Goal: Task Accomplishment & Management: Manage account settings

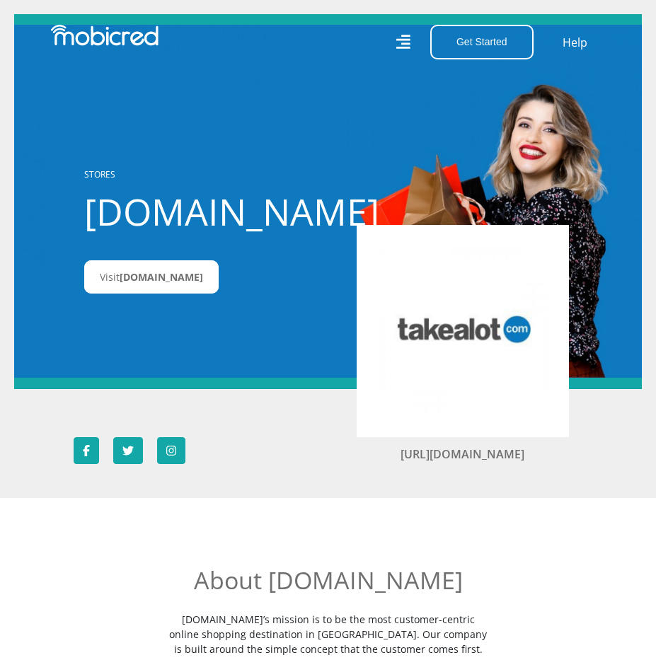
click at [186, 250] on div "STORES Takealot.credit Visit Takealot.credit" at bounding box center [180, 201] width 212 height 168
click at [178, 277] on span "Takealot.credit" at bounding box center [161, 276] width 83 height 13
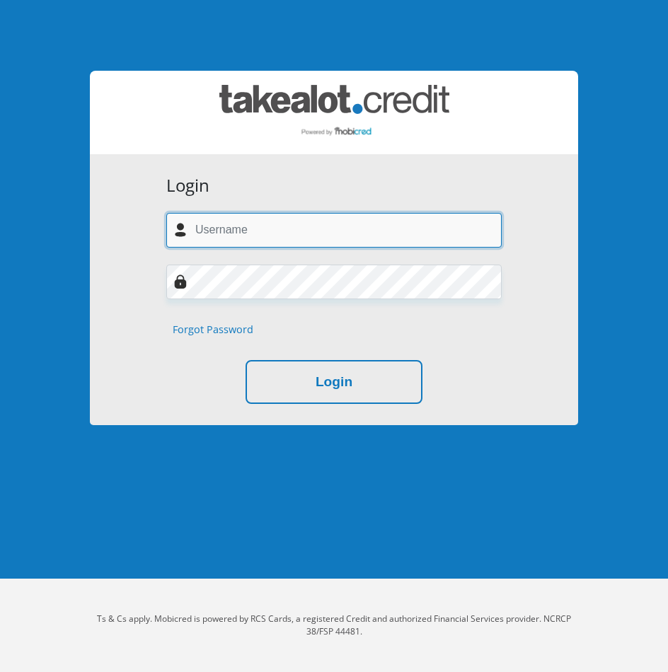
click at [416, 220] on input "text" at bounding box center [333, 230] width 335 height 35
type input "[EMAIL_ADDRESS][DOMAIN_NAME]"
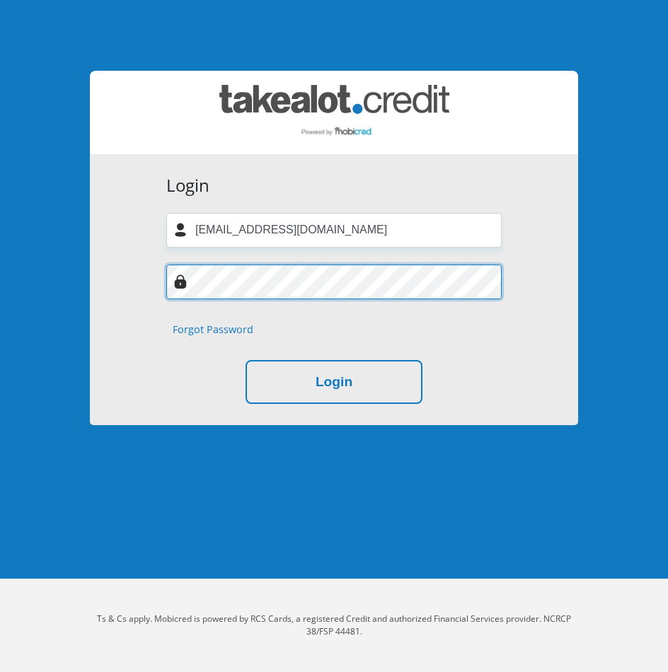
click at [246, 360] on button "Login" at bounding box center [334, 382] width 177 height 45
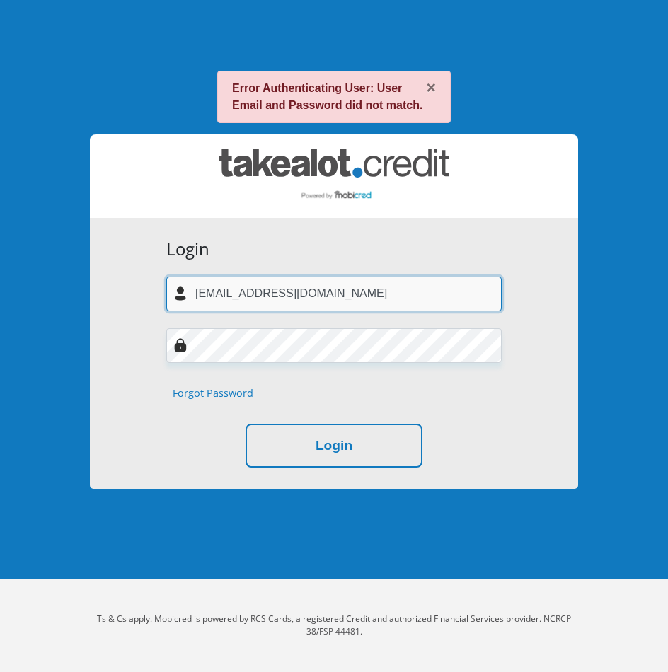
click at [348, 298] on input "kiyashin.naido@gmail.com" at bounding box center [333, 294] width 335 height 35
type input "kiyashin.naidoo@gmail.com"
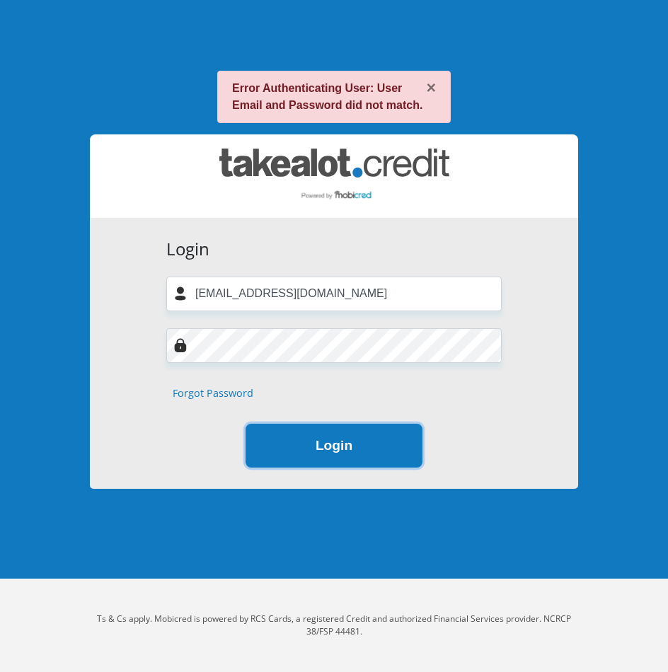
click at [340, 451] on button "Login" at bounding box center [334, 446] width 177 height 45
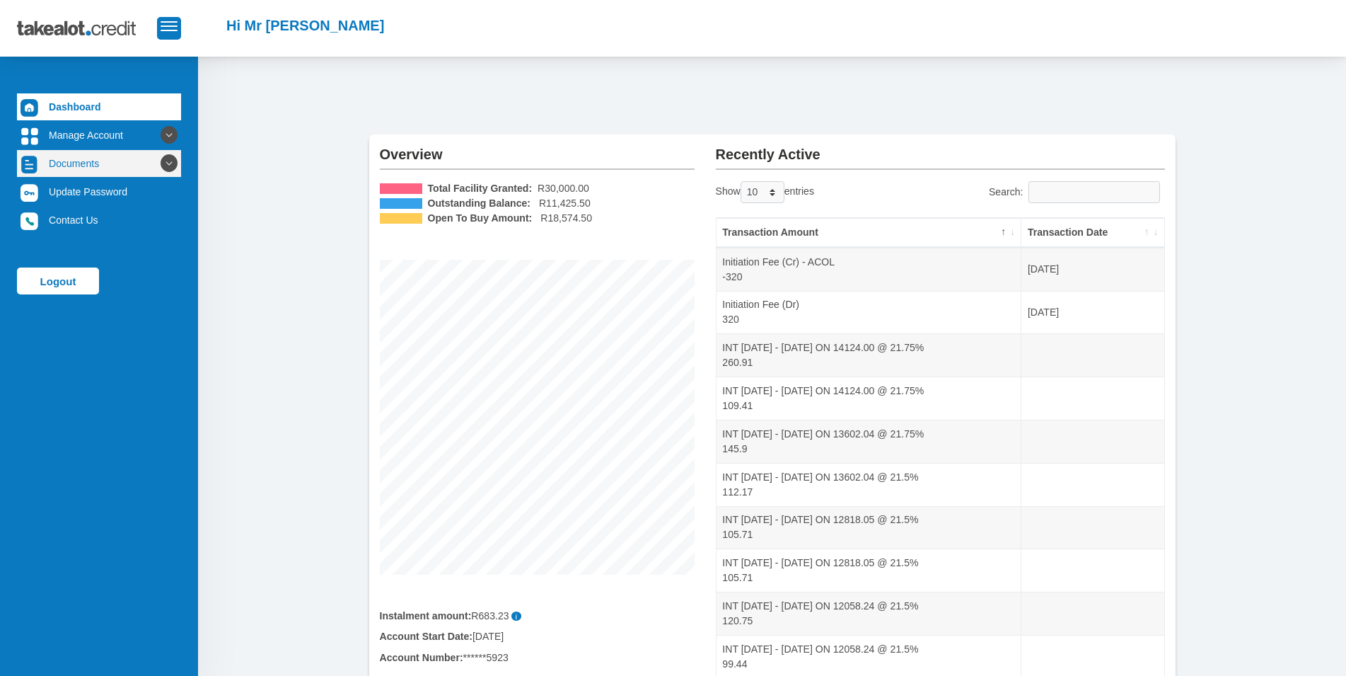
click at [159, 153] on icon at bounding box center [169, 163] width 24 height 24
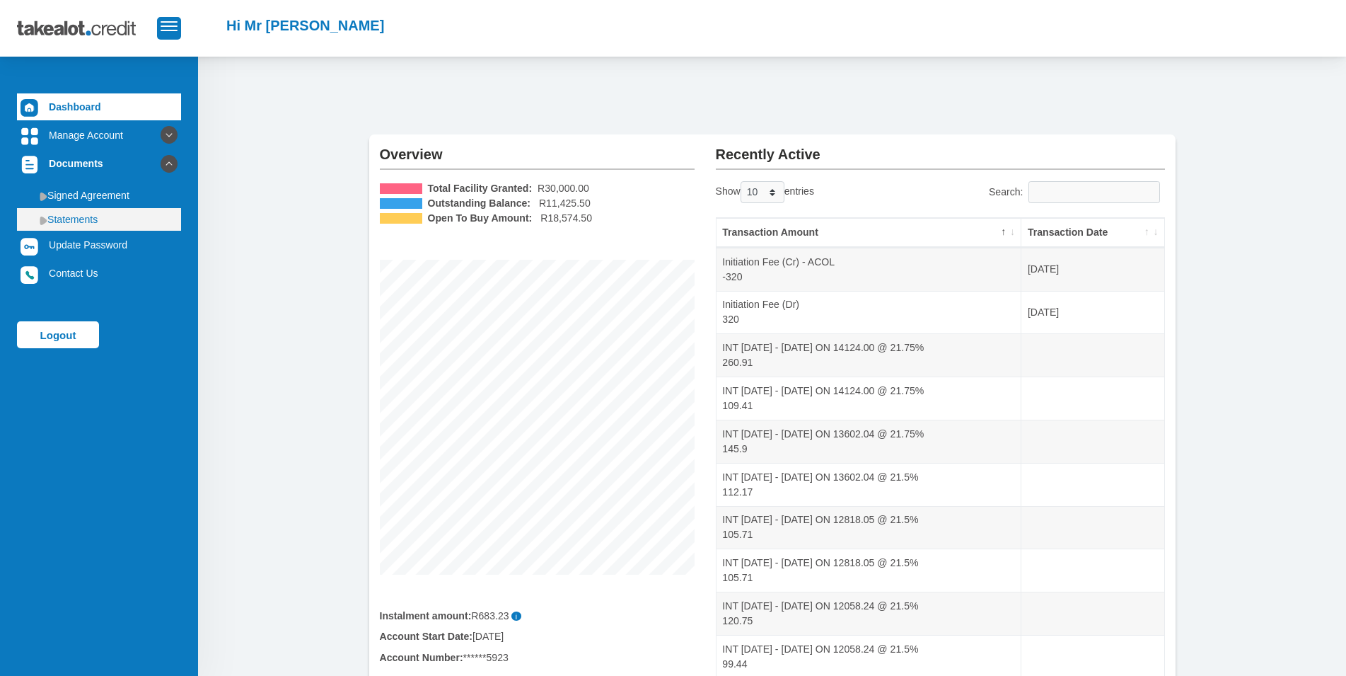
click at [93, 223] on link "Statements" at bounding box center [99, 219] width 164 height 23
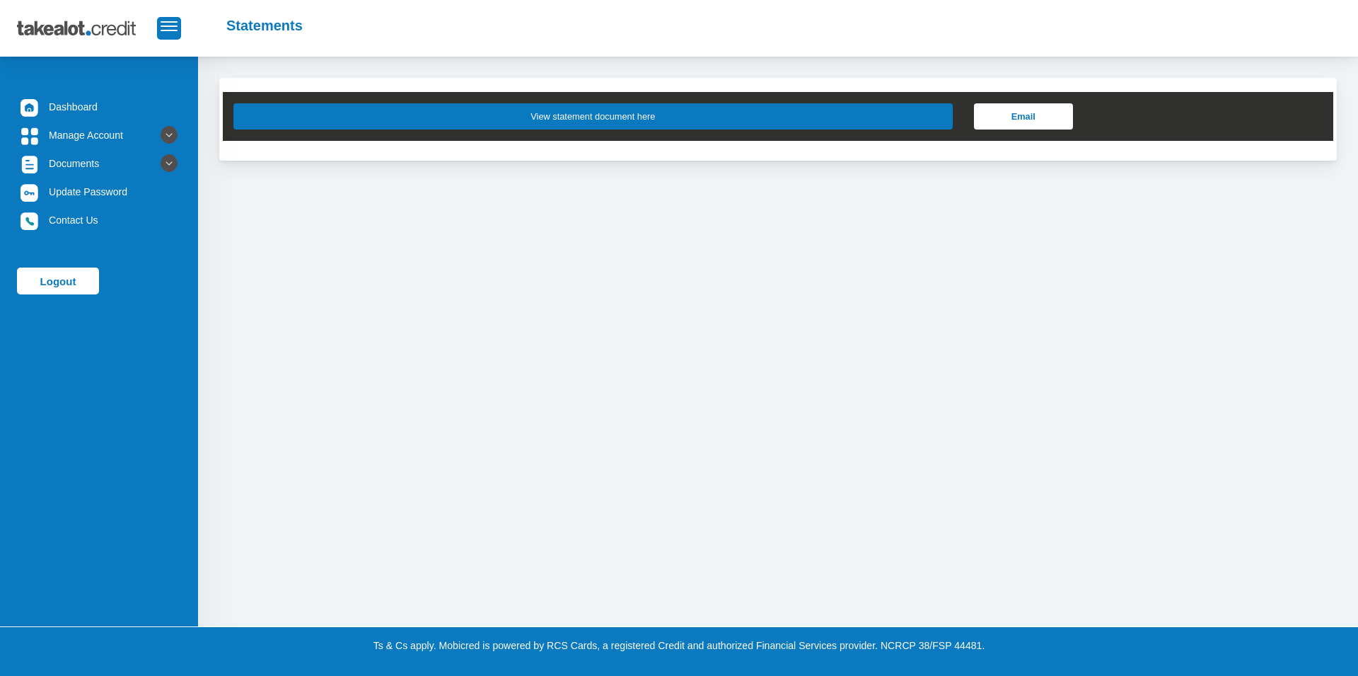
click at [621, 105] on button "View statement document here" at bounding box center [593, 116] width 720 height 26
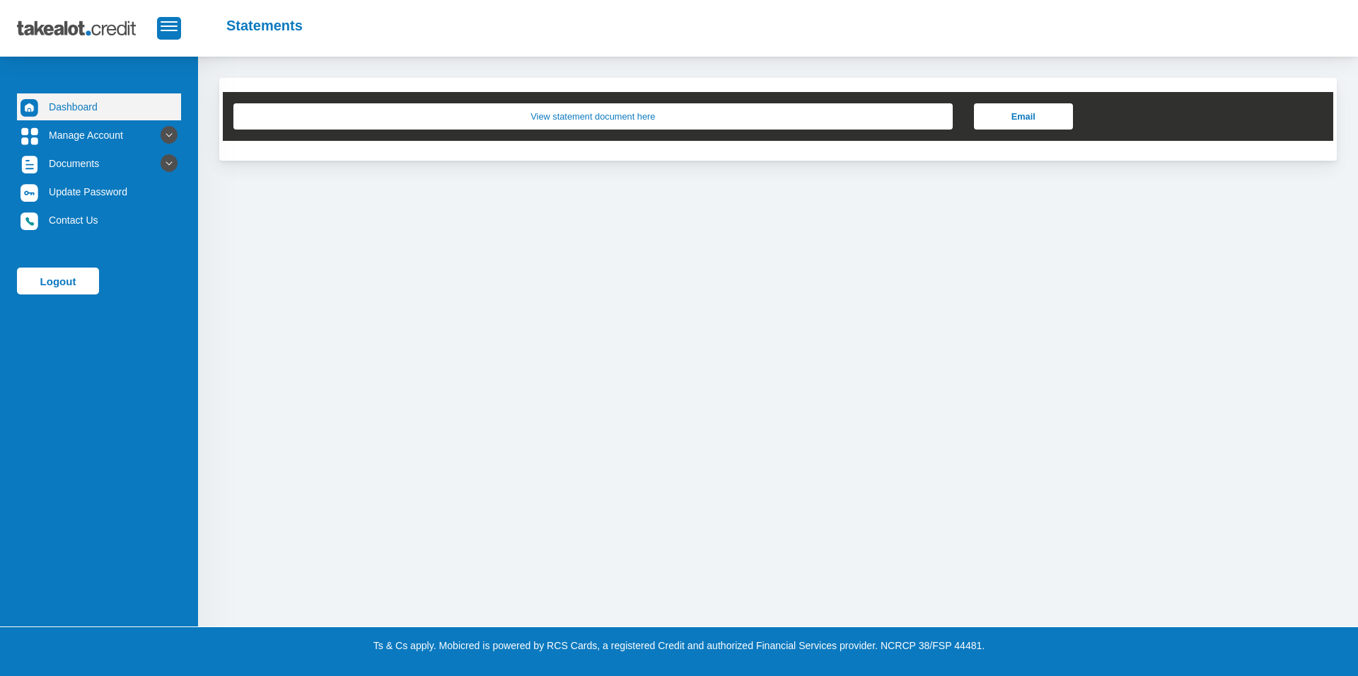
click at [81, 103] on link "Dashboard" at bounding box center [99, 106] width 164 height 27
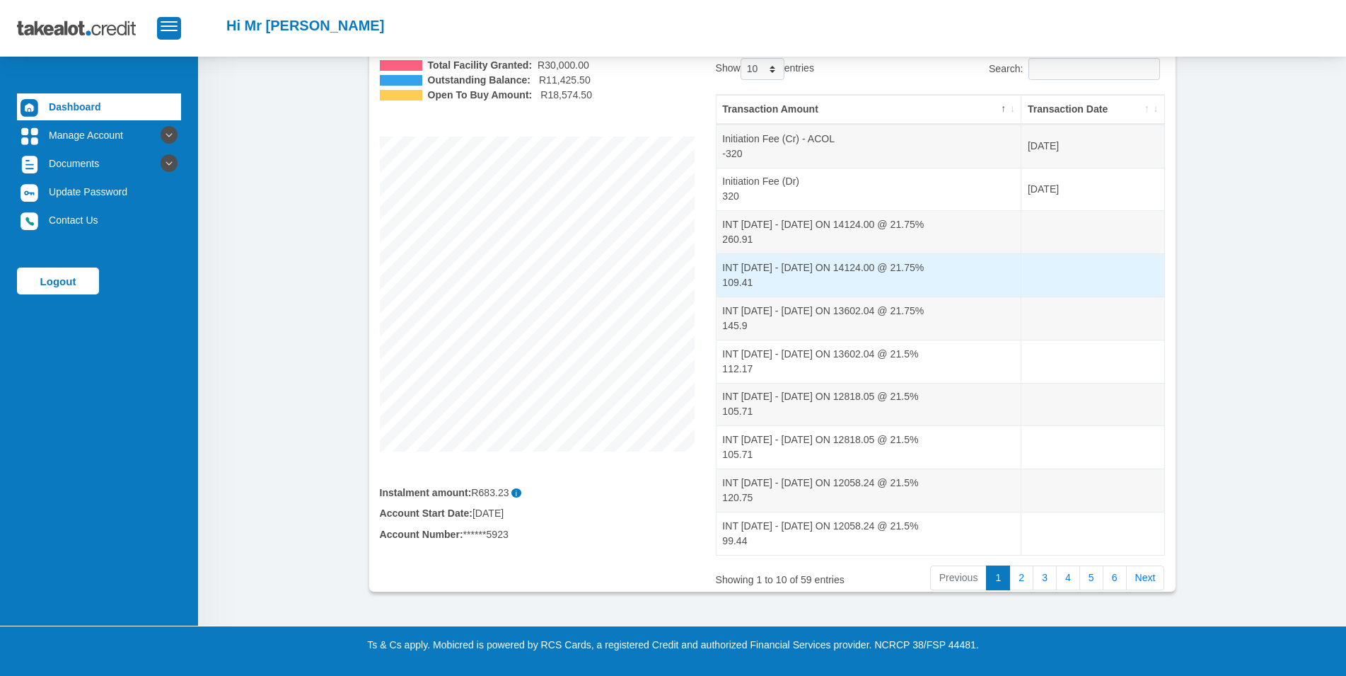
scroll to position [91, 0]
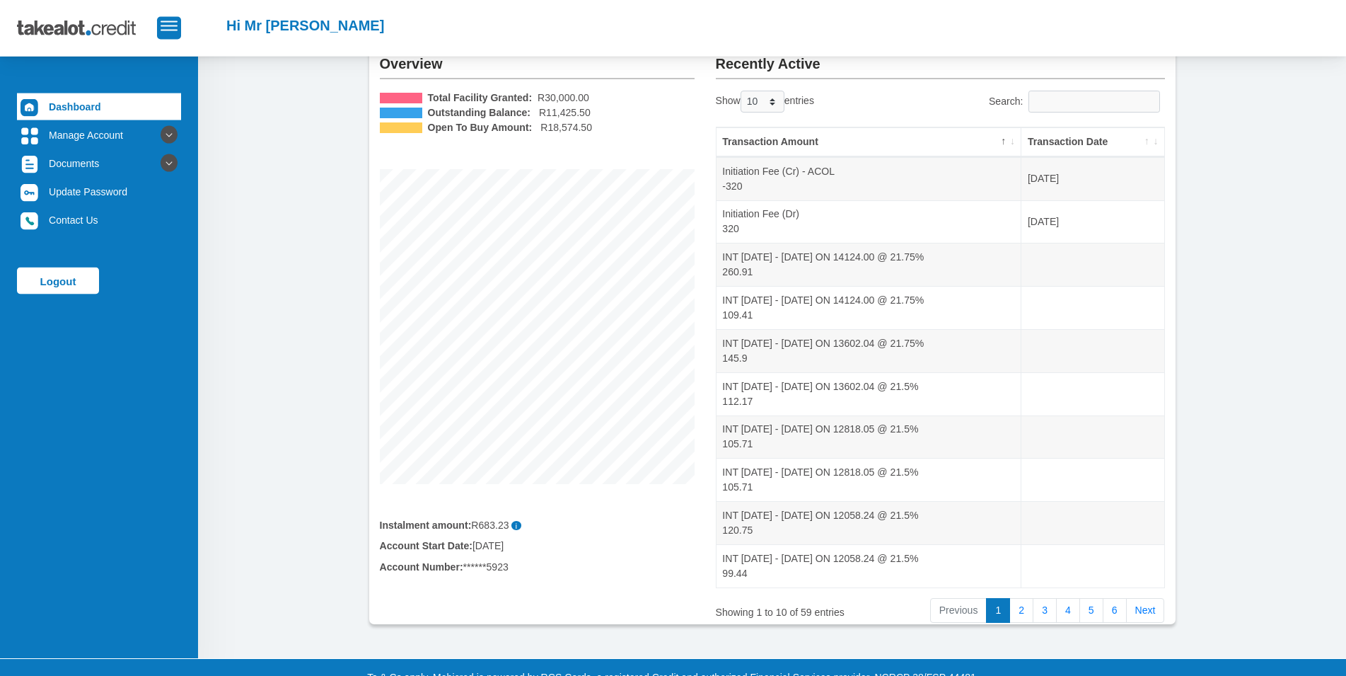
click at [1081, 149] on th "Transaction Date" at bounding box center [1093, 142] width 142 height 30
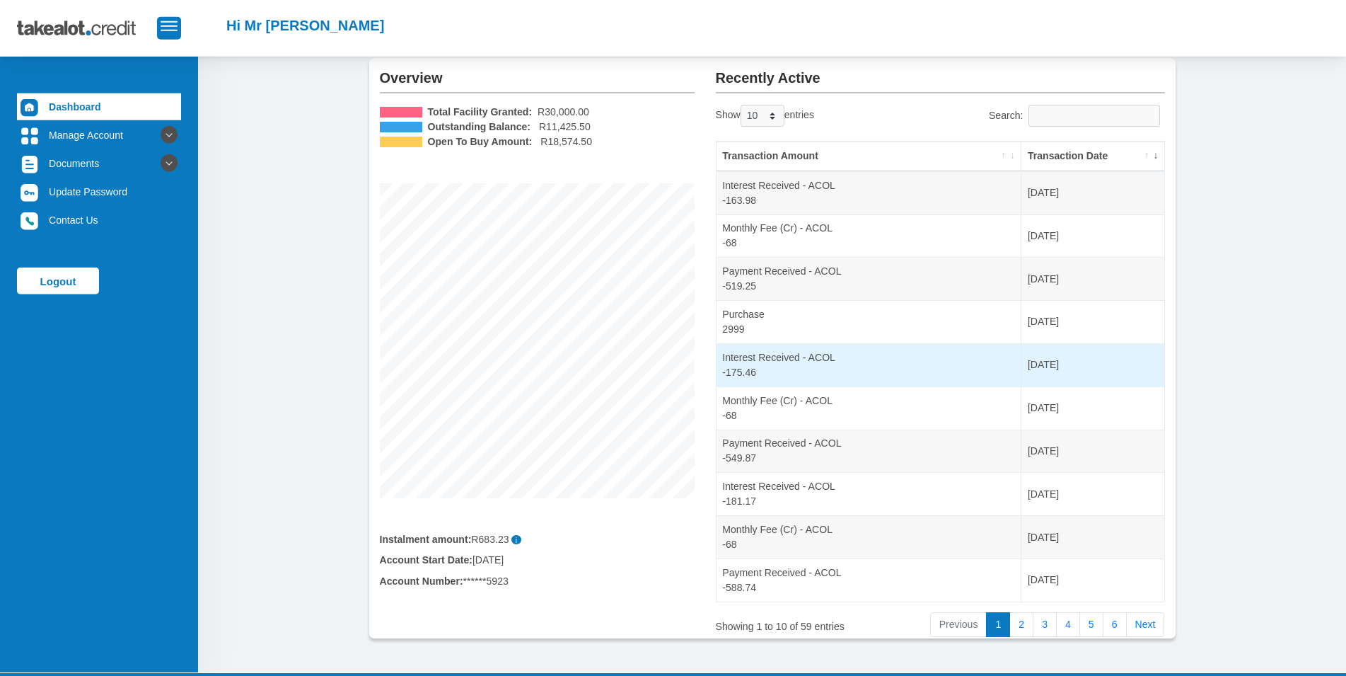
scroll to position [80, 0]
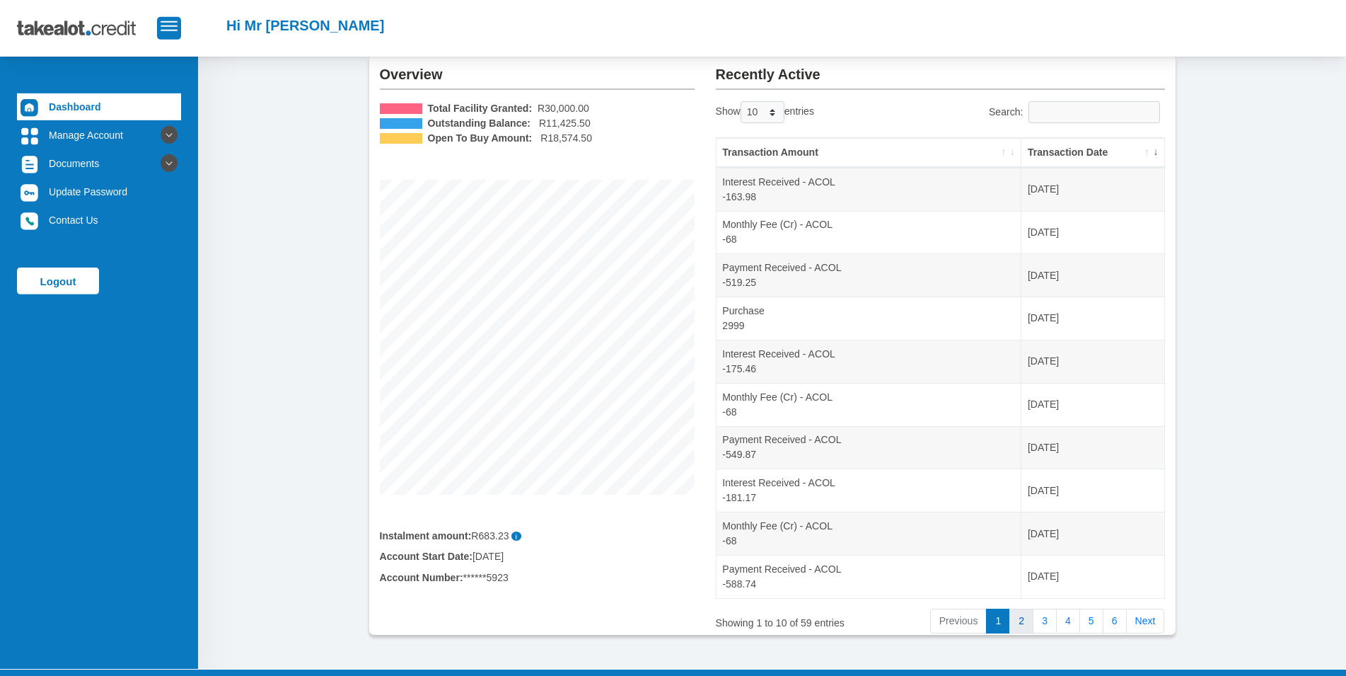
click at [1023, 624] on link "2" at bounding box center [1022, 620] width 24 height 25
click at [1066, 625] on link "4" at bounding box center [1068, 620] width 24 height 25
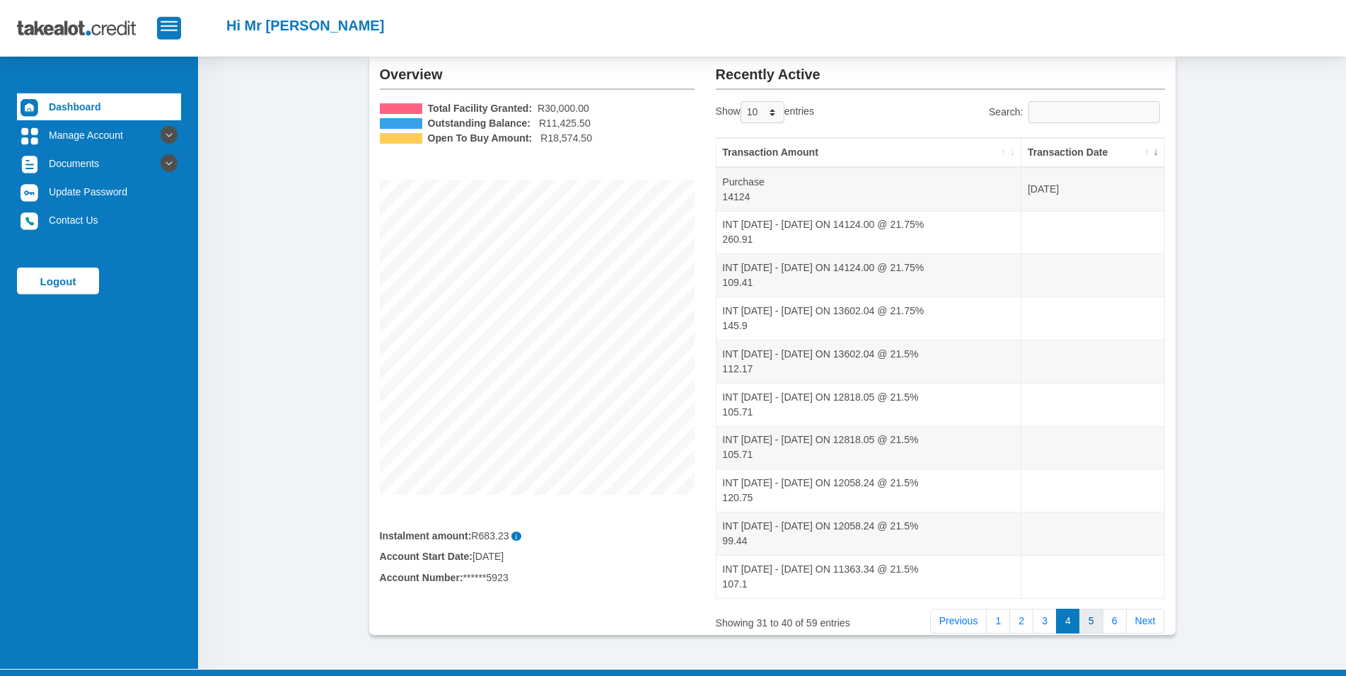
click at [1091, 625] on link "5" at bounding box center [1092, 620] width 24 height 25
click at [1119, 620] on link "6" at bounding box center [1115, 620] width 24 height 25
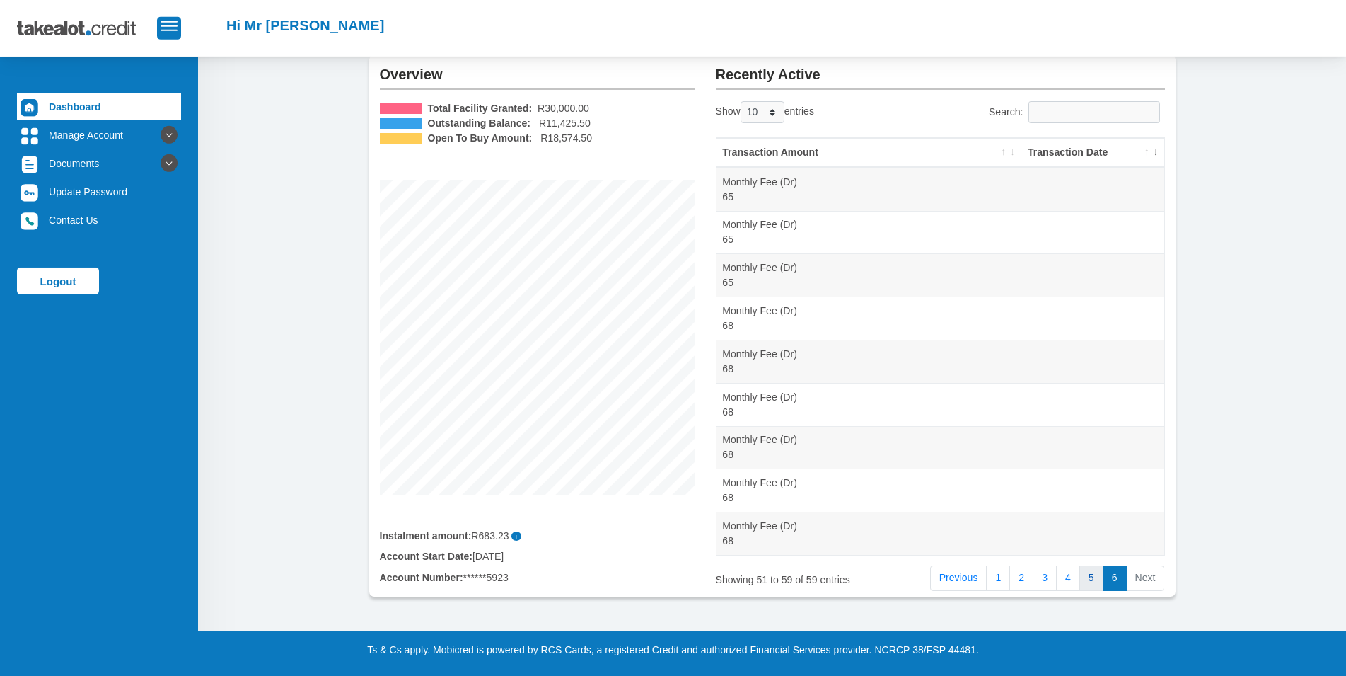
click at [1095, 580] on link "5" at bounding box center [1092, 577] width 24 height 25
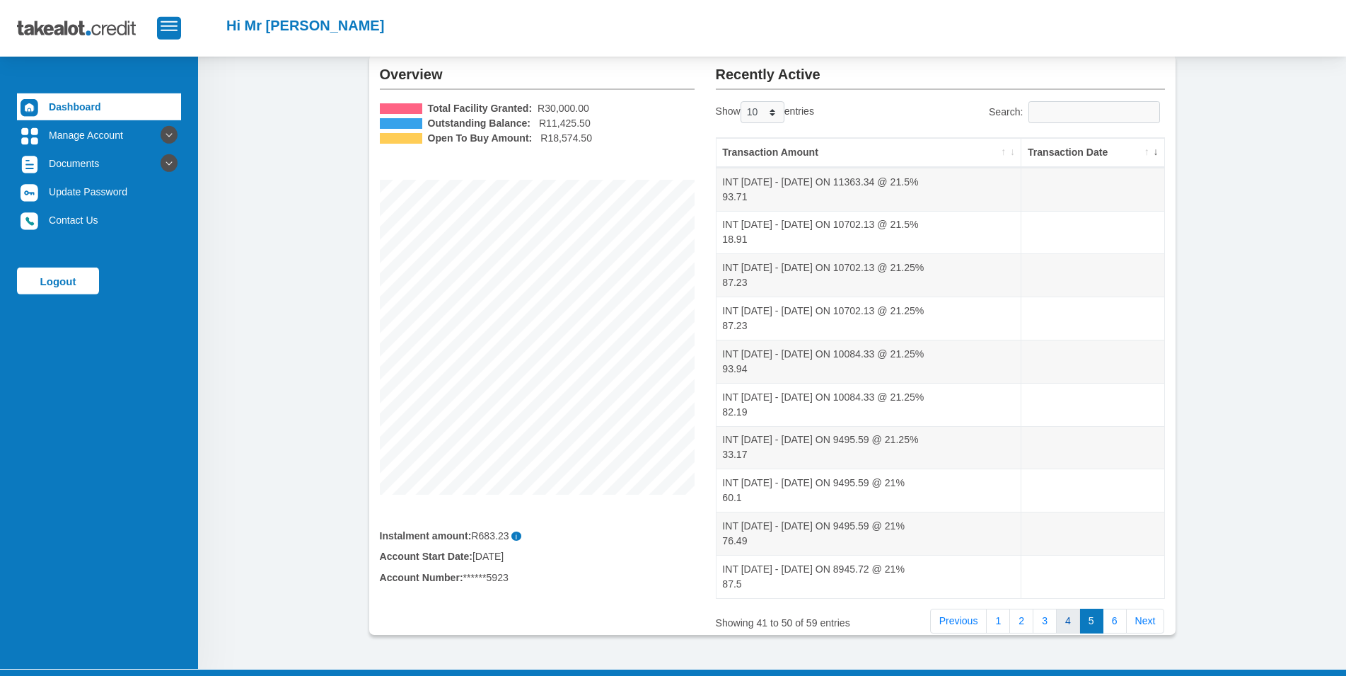
click at [1066, 613] on link "4" at bounding box center [1068, 620] width 24 height 25
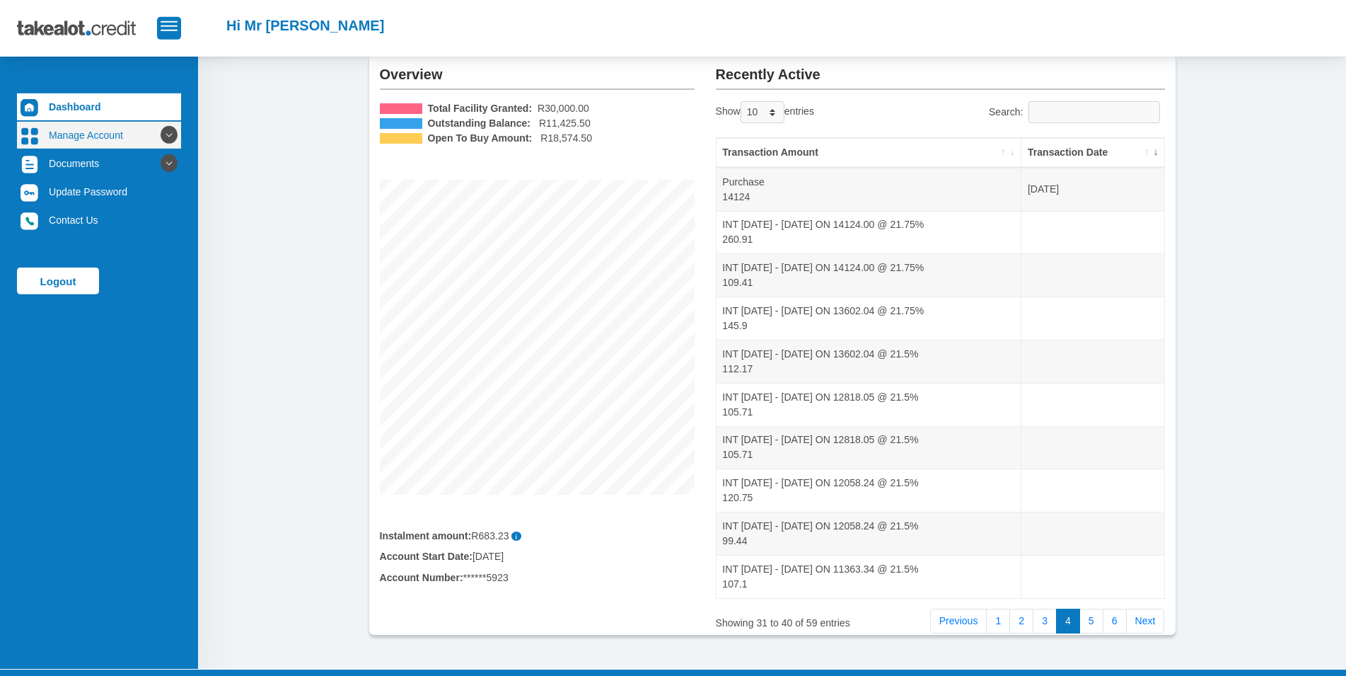
click at [98, 142] on link "Manage Account" at bounding box center [99, 135] width 164 height 27
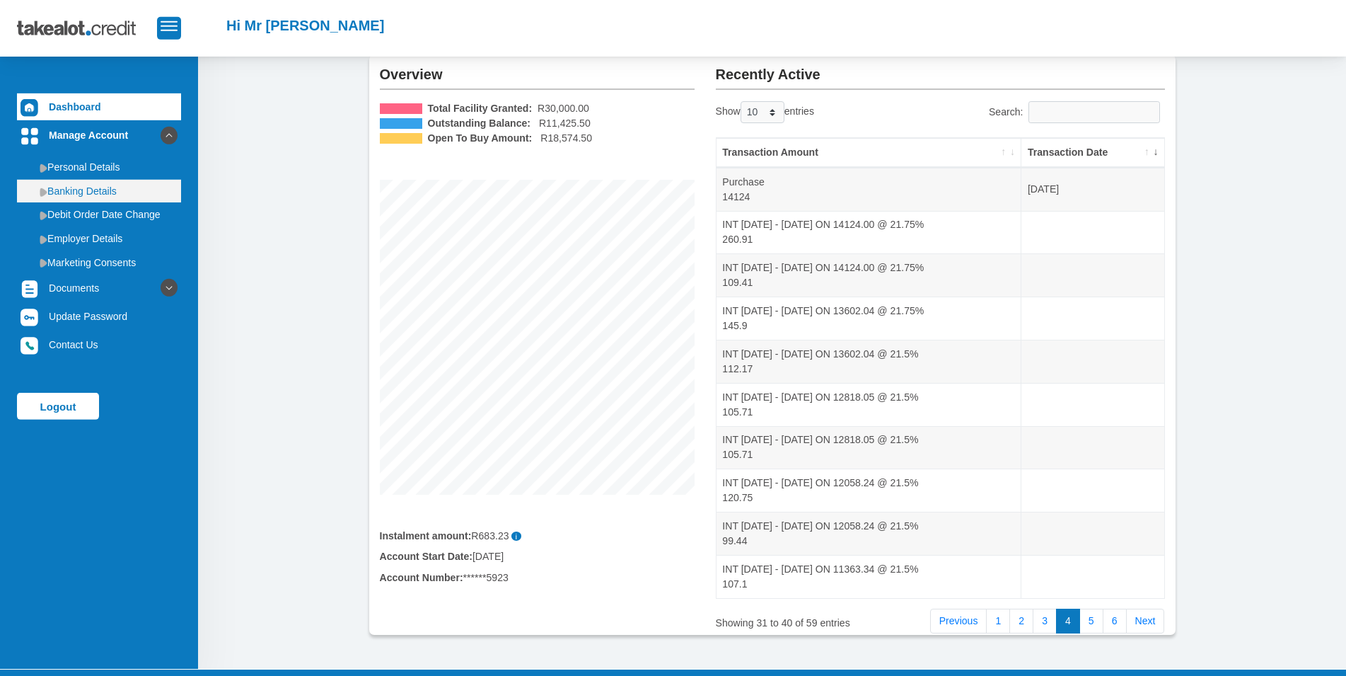
click at [90, 192] on link "Banking Details" at bounding box center [99, 191] width 164 height 23
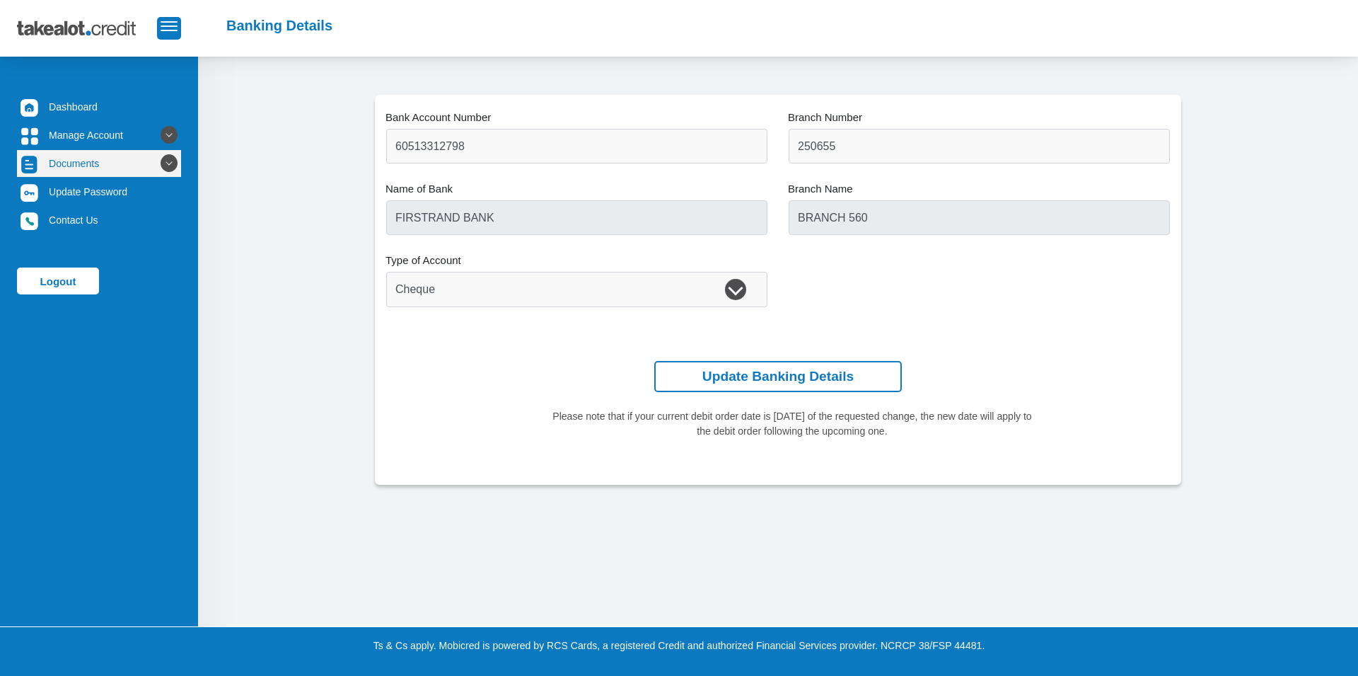
click at [95, 157] on link "Documents" at bounding box center [99, 163] width 164 height 27
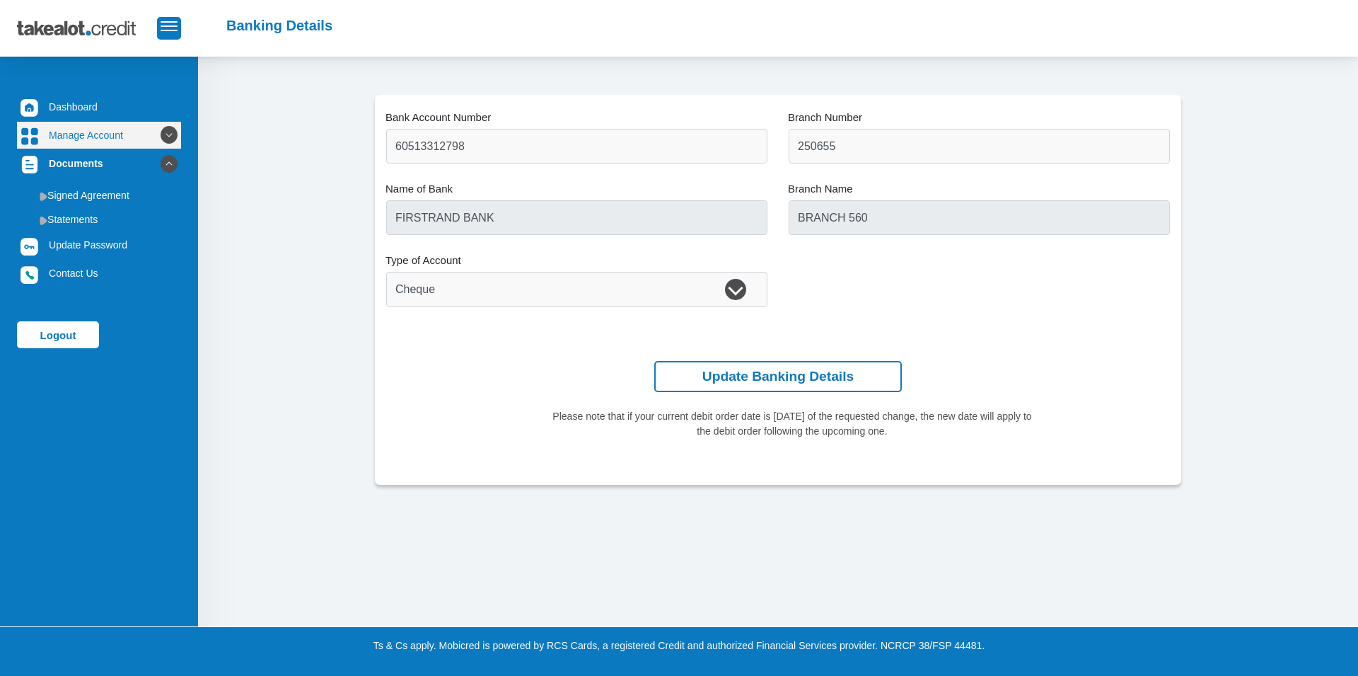
click at [78, 125] on link "Manage Account" at bounding box center [99, 135] width 164 height 27
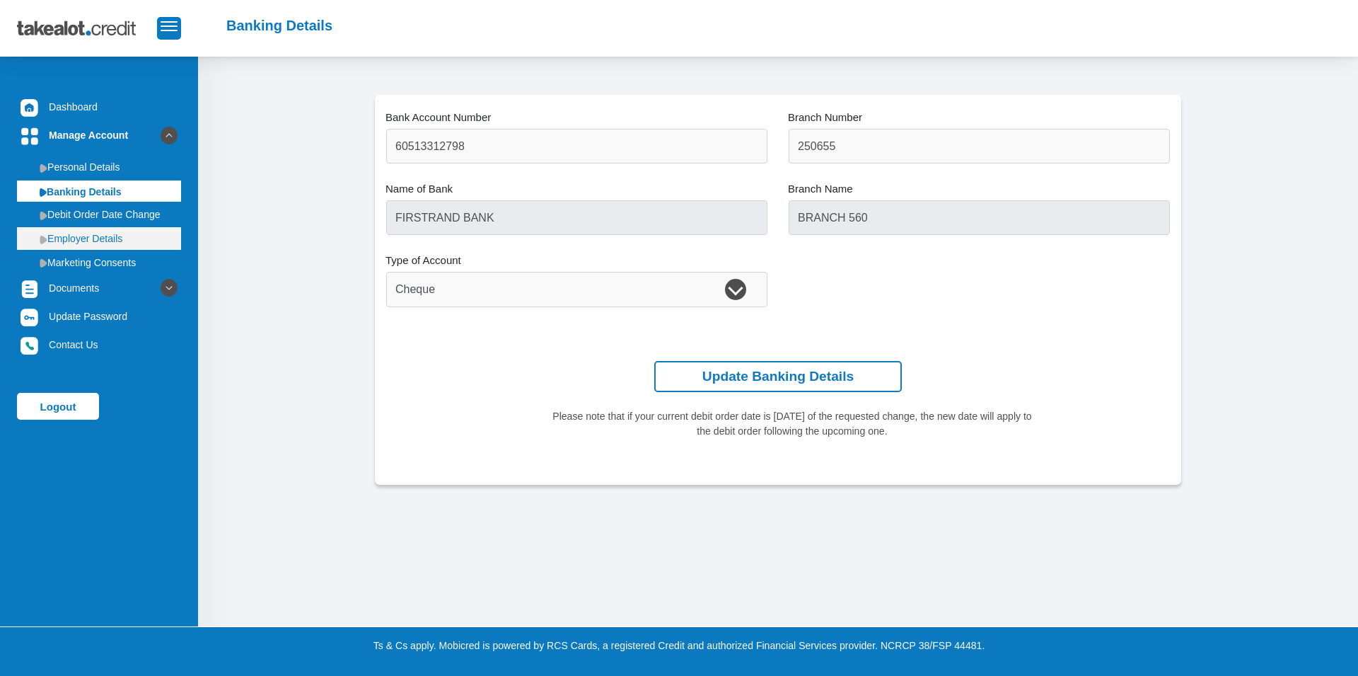
click at [85, 230] on link "Employer Details" at bounding box center [99, 238] width 164 height 23
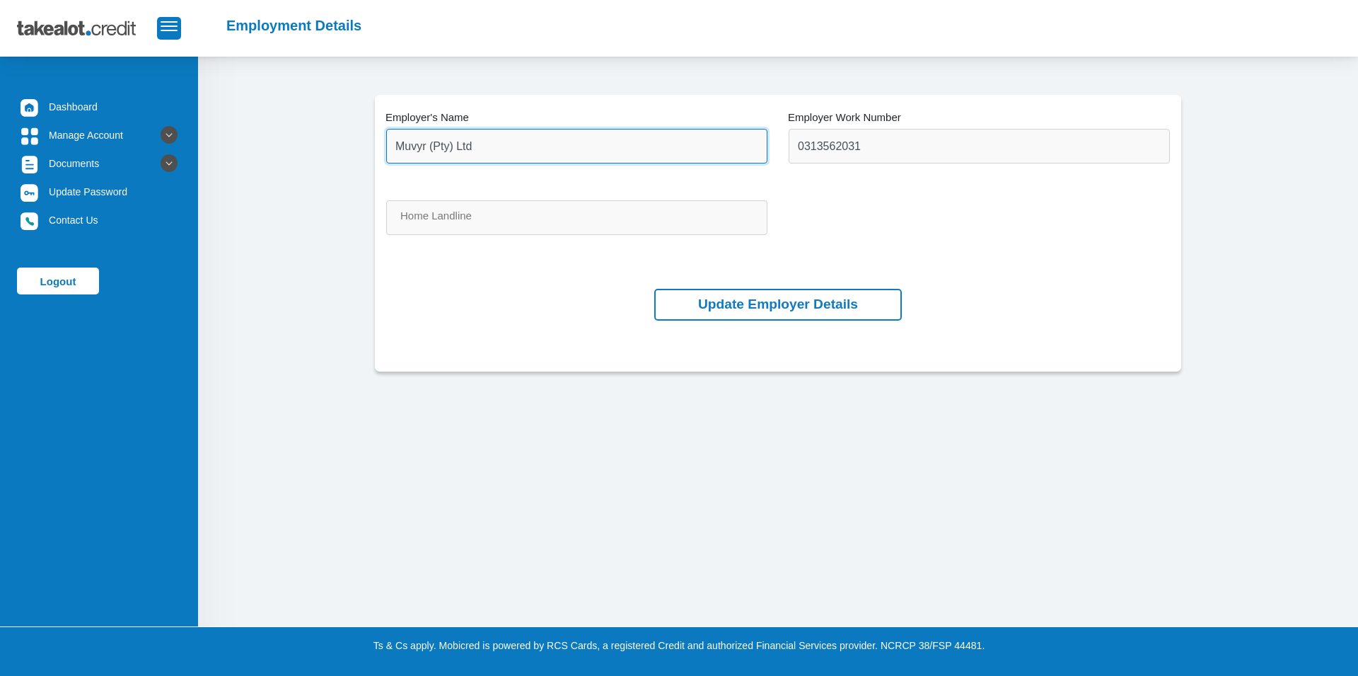
click at [489, 150] on input "Muvyr (Pty) Ltd" at bounding box center [576, 146] width 381 height 35
type input "G"
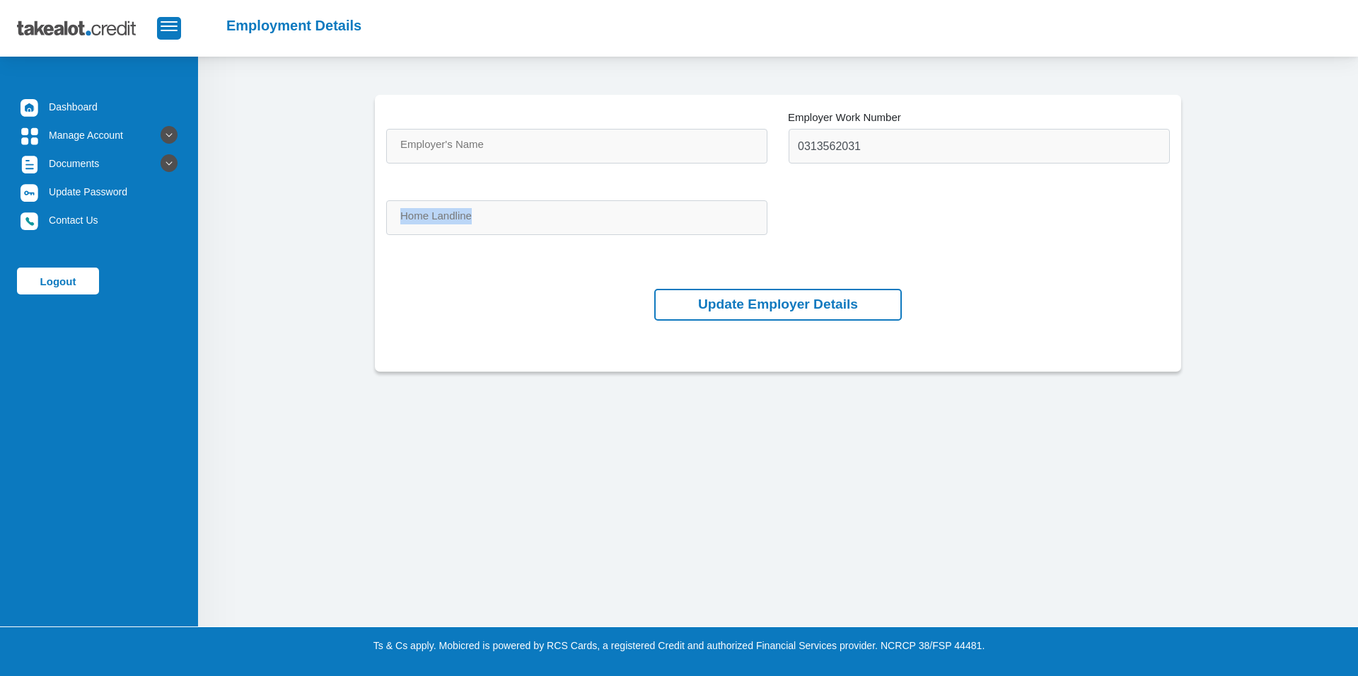
drag, startPoint x: 543, startPoint y: 278, endPoint x: 492, endPoint y: 307, distance: 58.6
click at [492, 307] on form "Employer's Name 0313562031 Employer Work Number Please input valid contact numb…" at bounding box center [778, 225] width 784 height 192
click at [492, 307] on div "Update Employer Details" at bounding box center [778, 305] width 784 height 32
click at [142, 160] on link "Documents" at bounding box center [99, 163] width 164 height 27
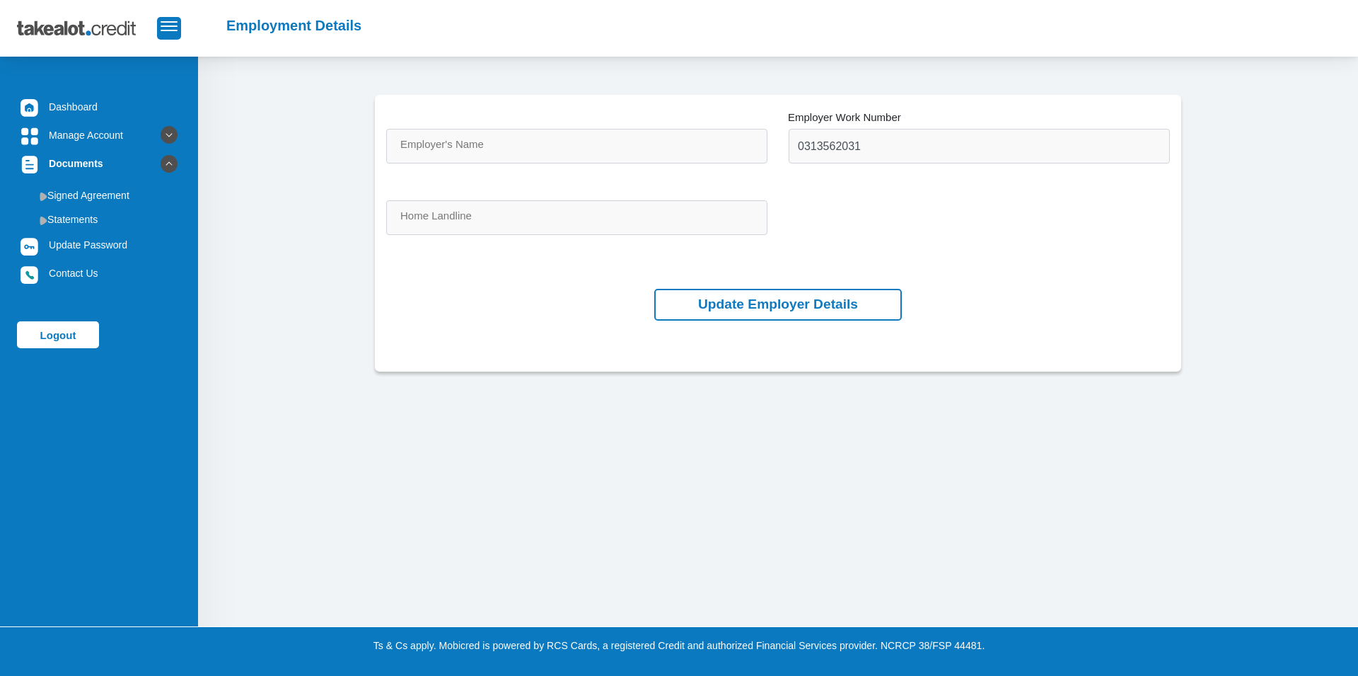
click at [103, 120] on ul "Dashboard Manage Account Personal Details Banking Details Debit Order Date Chan…" at bounding box center [99, 220] width 164 height 255
click at [102, 143] on link "Manage Account" at bounding box center [99, 135] width 164 height 27
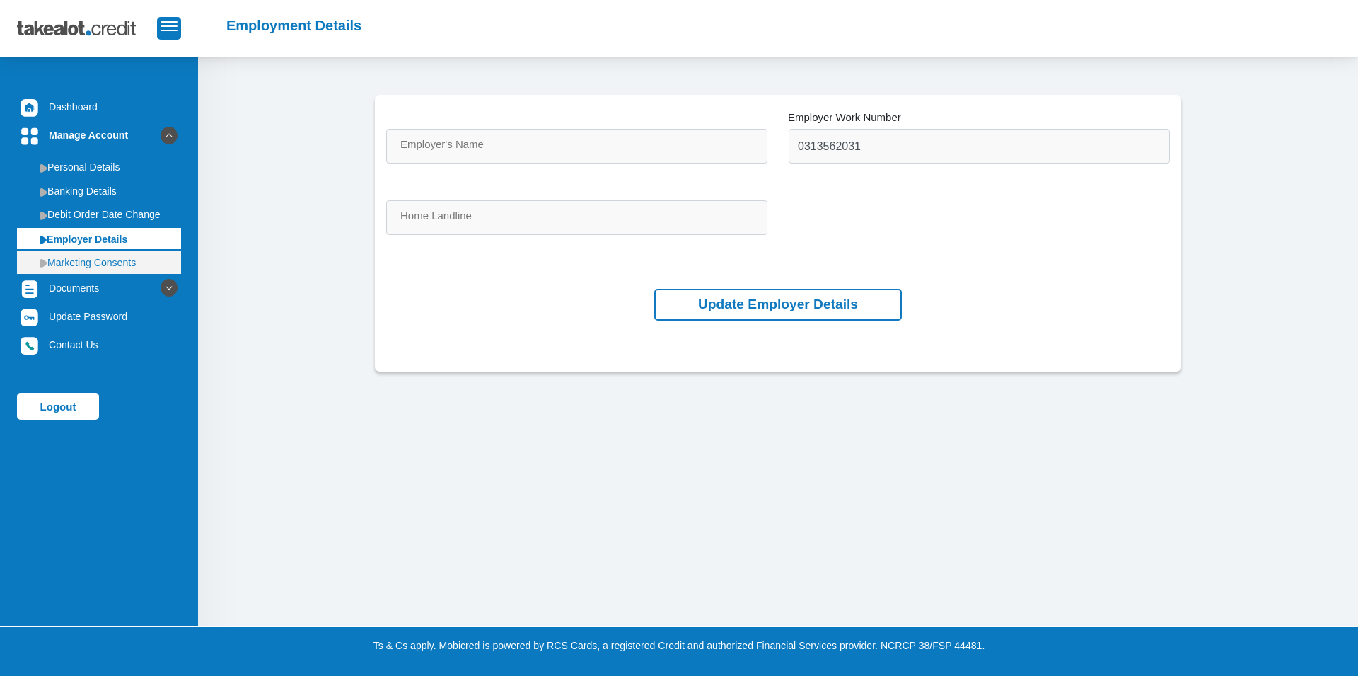
click at [88, 262] on link "Marketing Consents" at bounding box center [99, 262] width 164 height 23
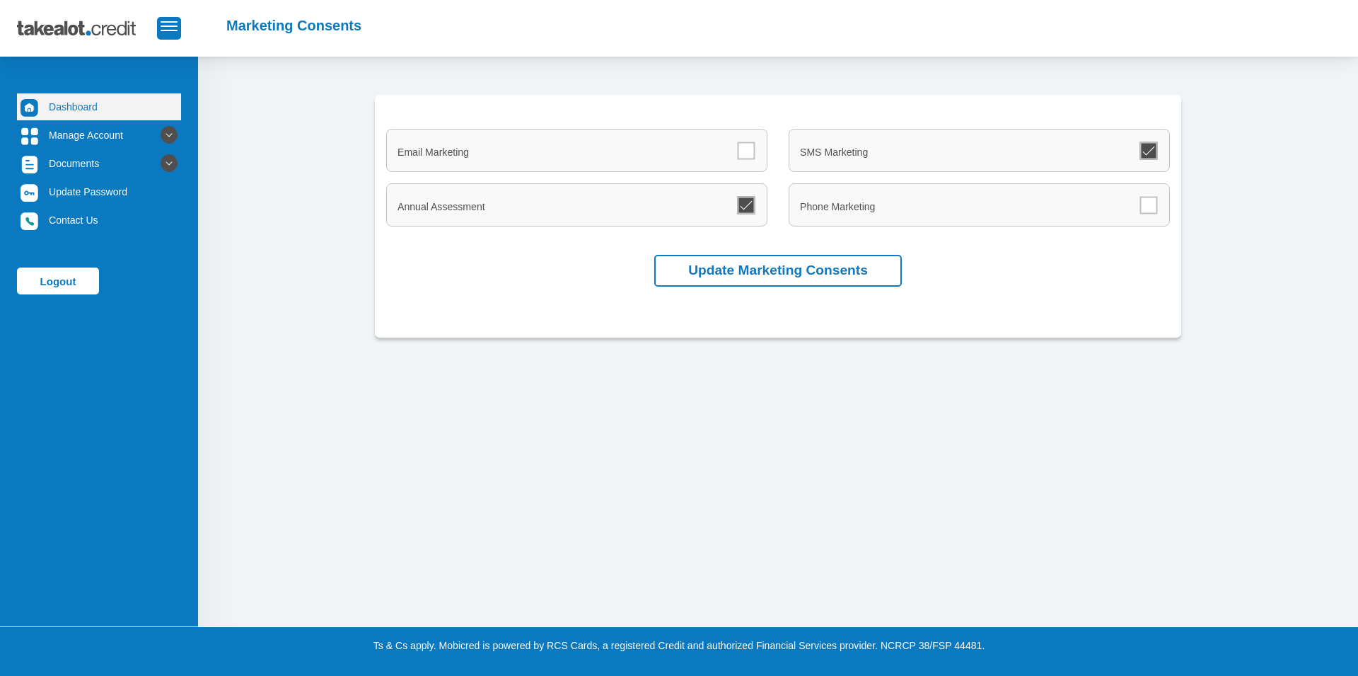
click at [69, 110] on link "Dashboard" at bounding box center [99, 106] width 164 height 27
